Goal: Check status: Check status

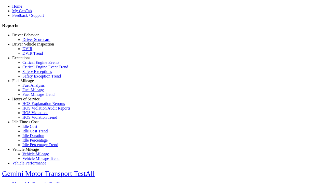
click at [29, 46] on link "Driver Vehicle Inspection" at bounding box center [33, 44] width 42 height 4
click at [32, 51] on link "DVIR" at bounding box center [27, 49] width 10 height 4
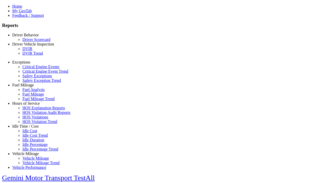
select select "**********"
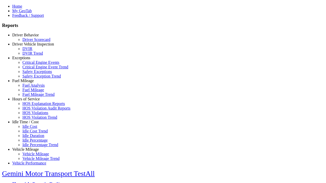
type input "**********"
